Goal: Task Accomplishment & Management: Use online tool/utility

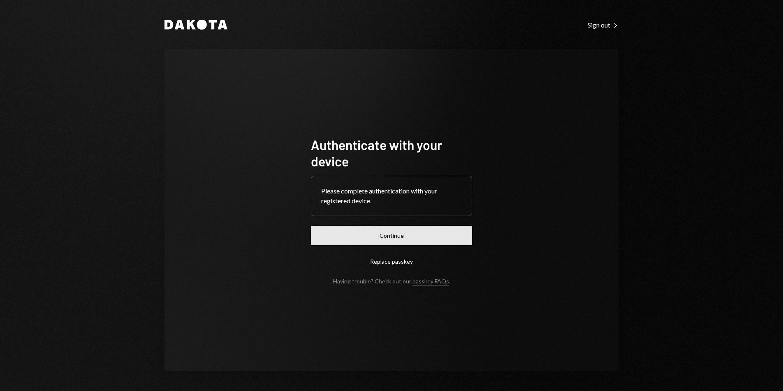
click at [423, 228] on button "Continue" at bounding box center [391, 235] width 161 height 19
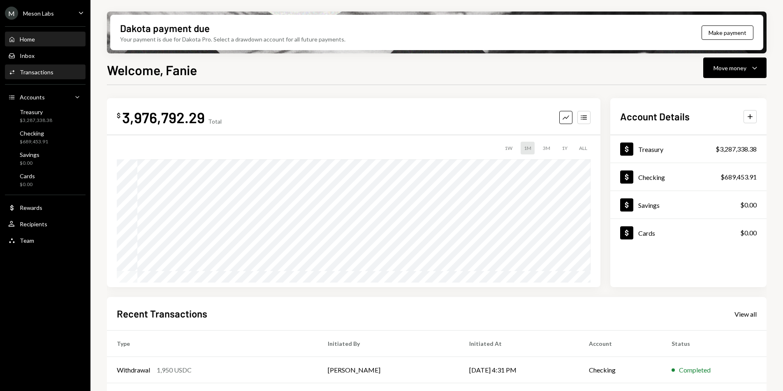
click at [45, 77] on div "Activities Transactions" at bounding box center [45, 72] width 74 height 14
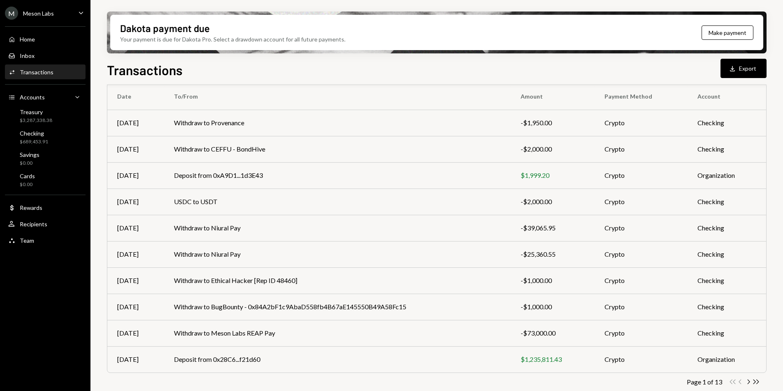
scroll to position [77, 0]
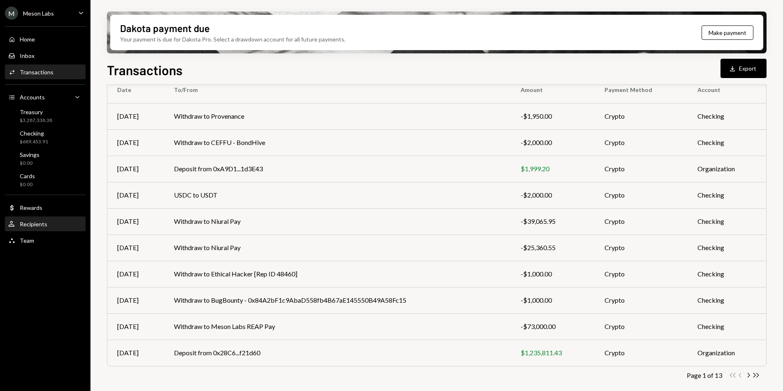
click at [38, 223] on div "Recipients" at bounding box center [34, 224] width 28 height 7
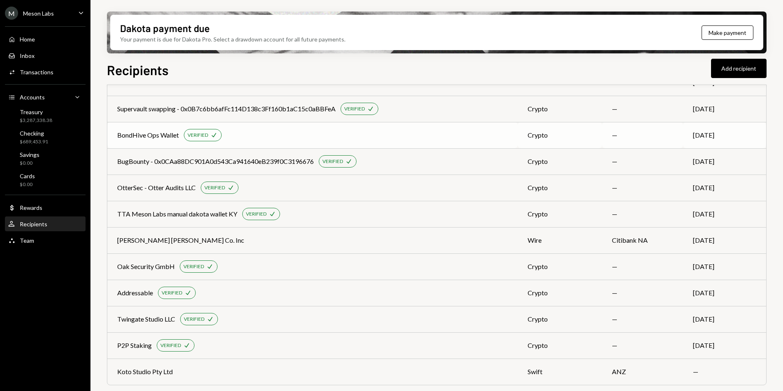
scroll to position [450, 0]
click at [153, 133] on div "BondHive Ops Wallet" at bounding box center [148, 136] width 62 height 10
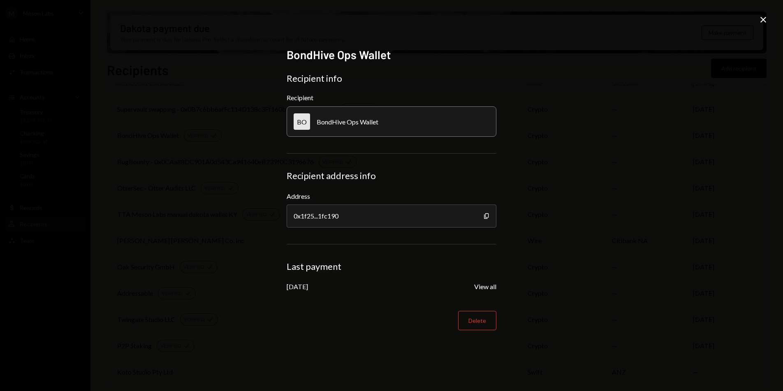
click at [760, 22] on icon at bounding box center [763, 20] width 6 height 6
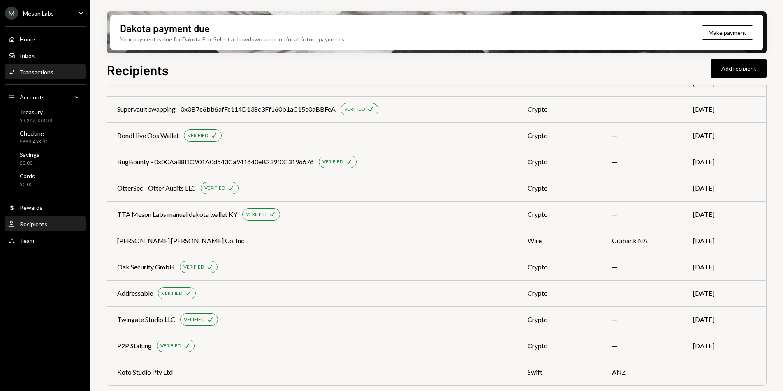
click at [42, 74] on div "Transactions" at bounding box center [37, 72] width 34 height 7
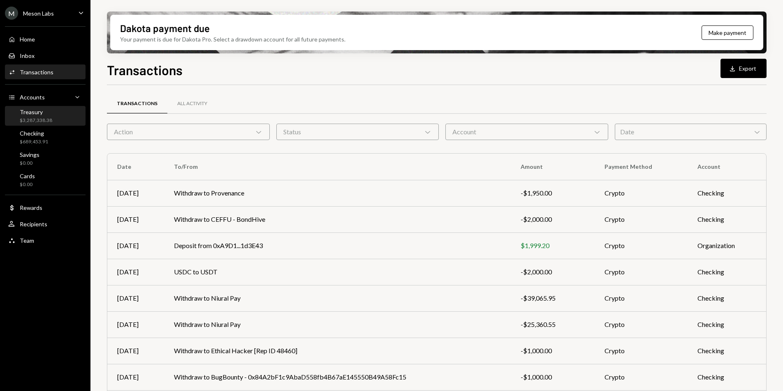
click at [32, 116] on div "Treasury $3,287,338.38" at bounding box center [36, 117] width 32 height 16
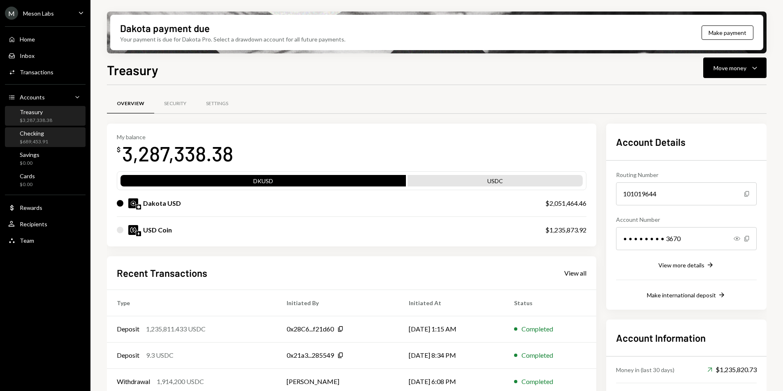
click at [16, 136] on div "Checking $689,453.91" at bounding box center [28, 138] width 40 height 16
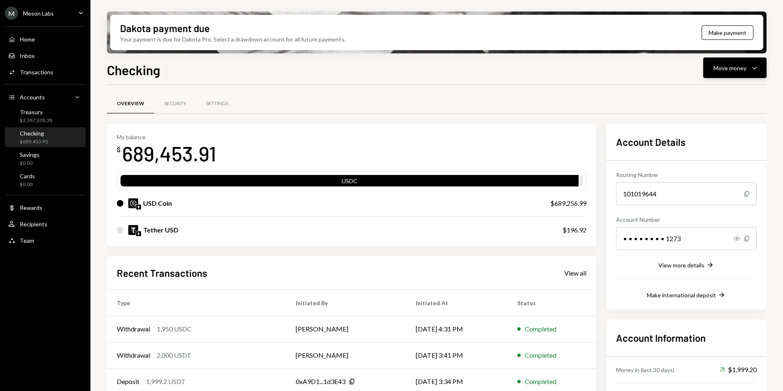
click at [737, 71] on div "Move money" at bounding box center [729, 68] width 33 height 9
click at [710, 88] on div "Withdraw Send" at bounding box center [722, 92] width 82 height 19
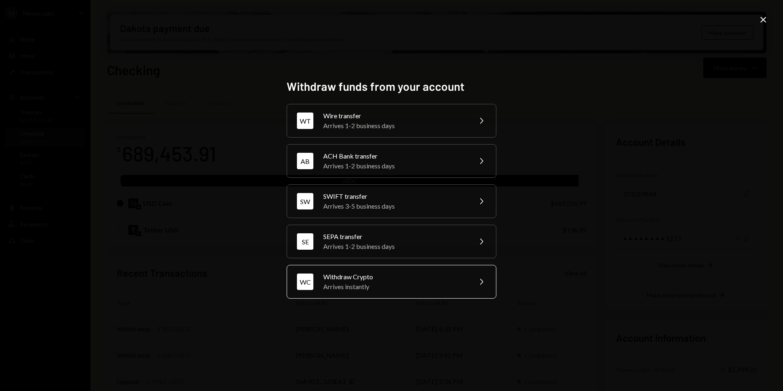
click at [406, 282] on div "Arrives instantly" at bounding box center [394, 287] width 143 height 10
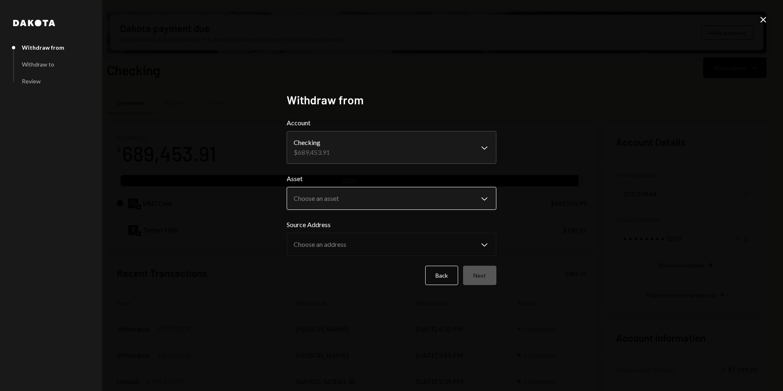
click at [357, 202] on body "M Meson Labs Caret Down Home Home Inbox Inbox Activities Transactions Accounts …" at bounding box center [391, 195] width 783 height 391
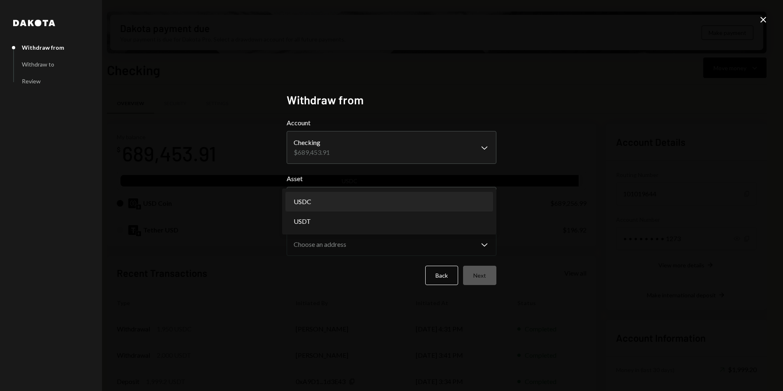
select select "****"
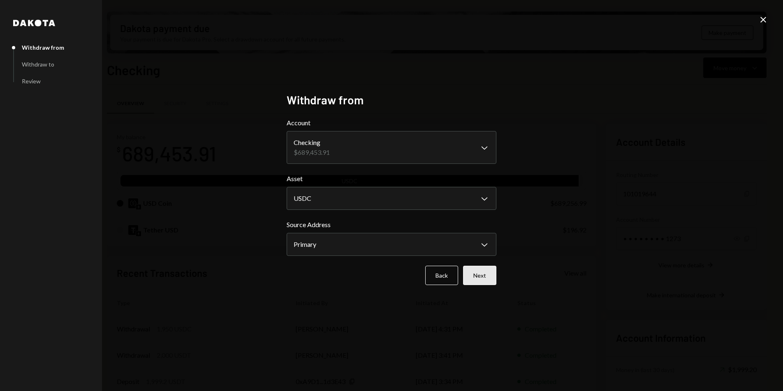
click at [473, 274] on button "Next" at bounding box center [479, 275] width 33 height 19
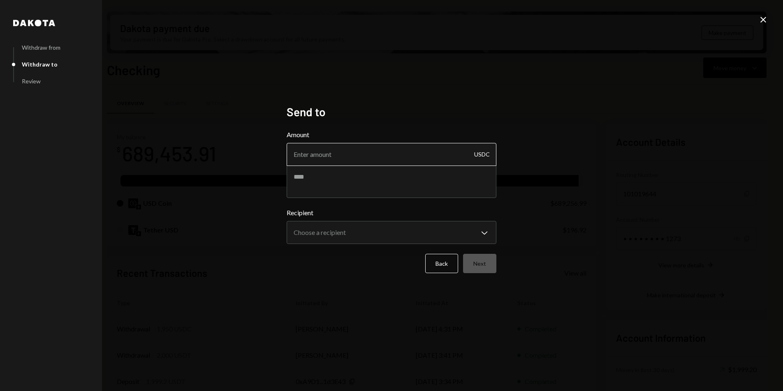
click at [354, 149] on input "Amount" at bounding box center [392, 154] width 210 height 23
type input "50000"
click at [357, 186] on textarea at bounding box center [392, 181] width 210 height 33
type textarea "**********"
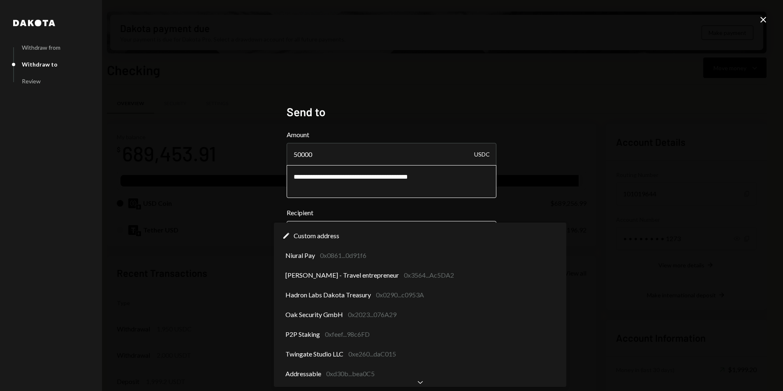
click at [374, 225] on body "M Meson Labs Caret Down Home Home Inbox Inbox Activities Transactions Accounts …" at bounding box center [391, 195] width 783 height 391
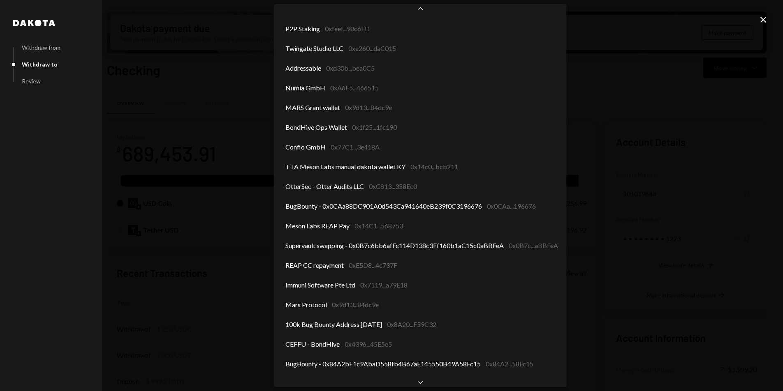
scroll to position [127, 0]
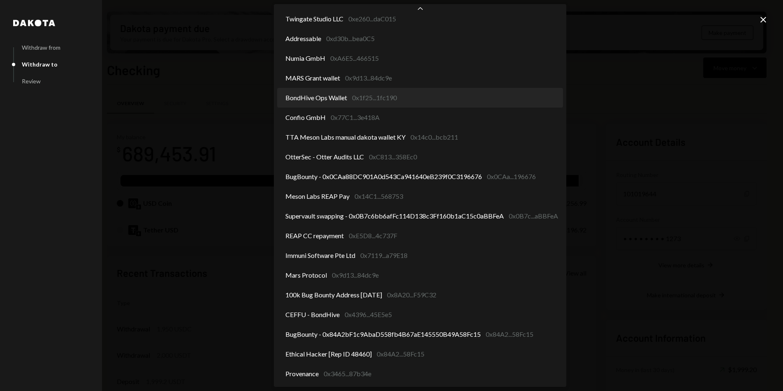
select select "**********"
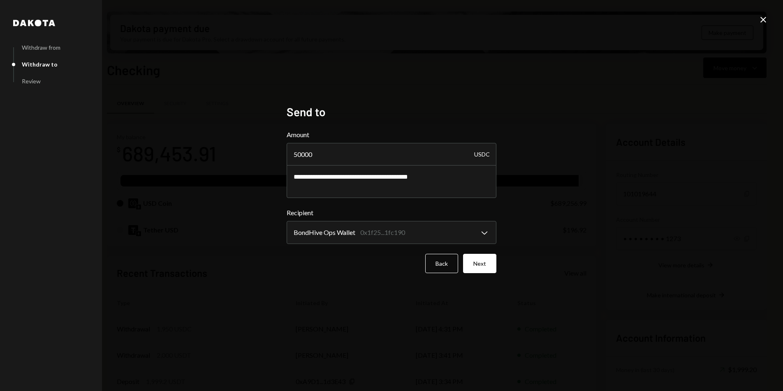
click at [391, 211] on label "Recipient" at bounding box center [392, 213] width 210 height 10
click at [439, 213] on label "Recipient" at bounding box center [392, 213] width 210 height 10
click at [477, 260] on button "Next" at bounding box center [479, 263] width 33 height 19
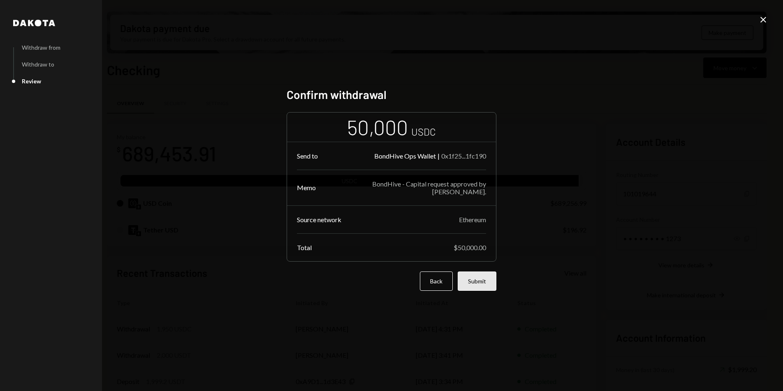
click at [474, 283] on button "Submit" at bounding box center [477, 281] width 39 height 19
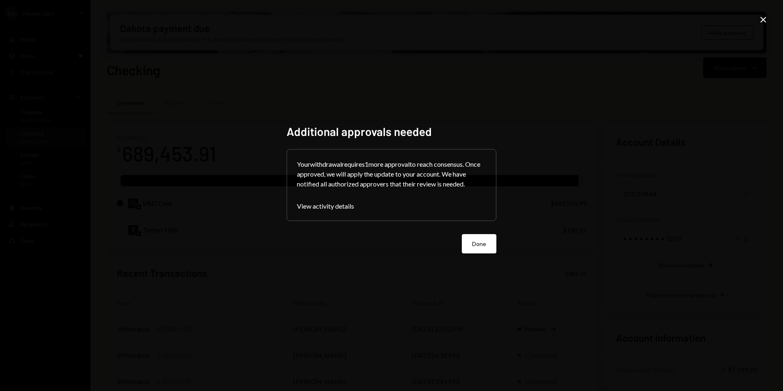
click at [478, 239] on button "Done" at bounding box center [479, 243] width 35 height 19
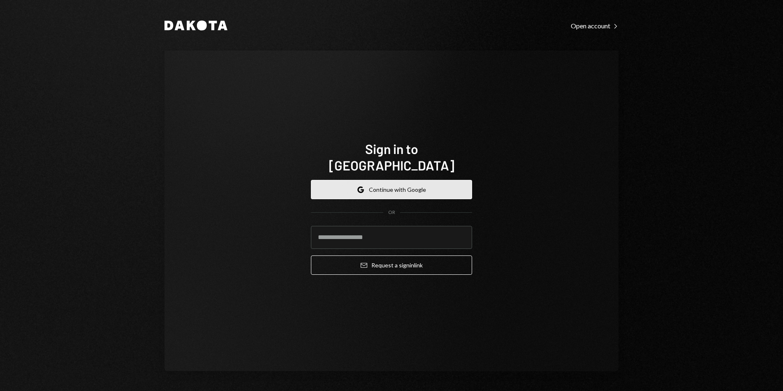
click at [405, 180] on button "Google Continue with Google" at bounding box center [391, 189] width 161 height 19
